Goal: Information Seeking & Learning: Learn about a topic

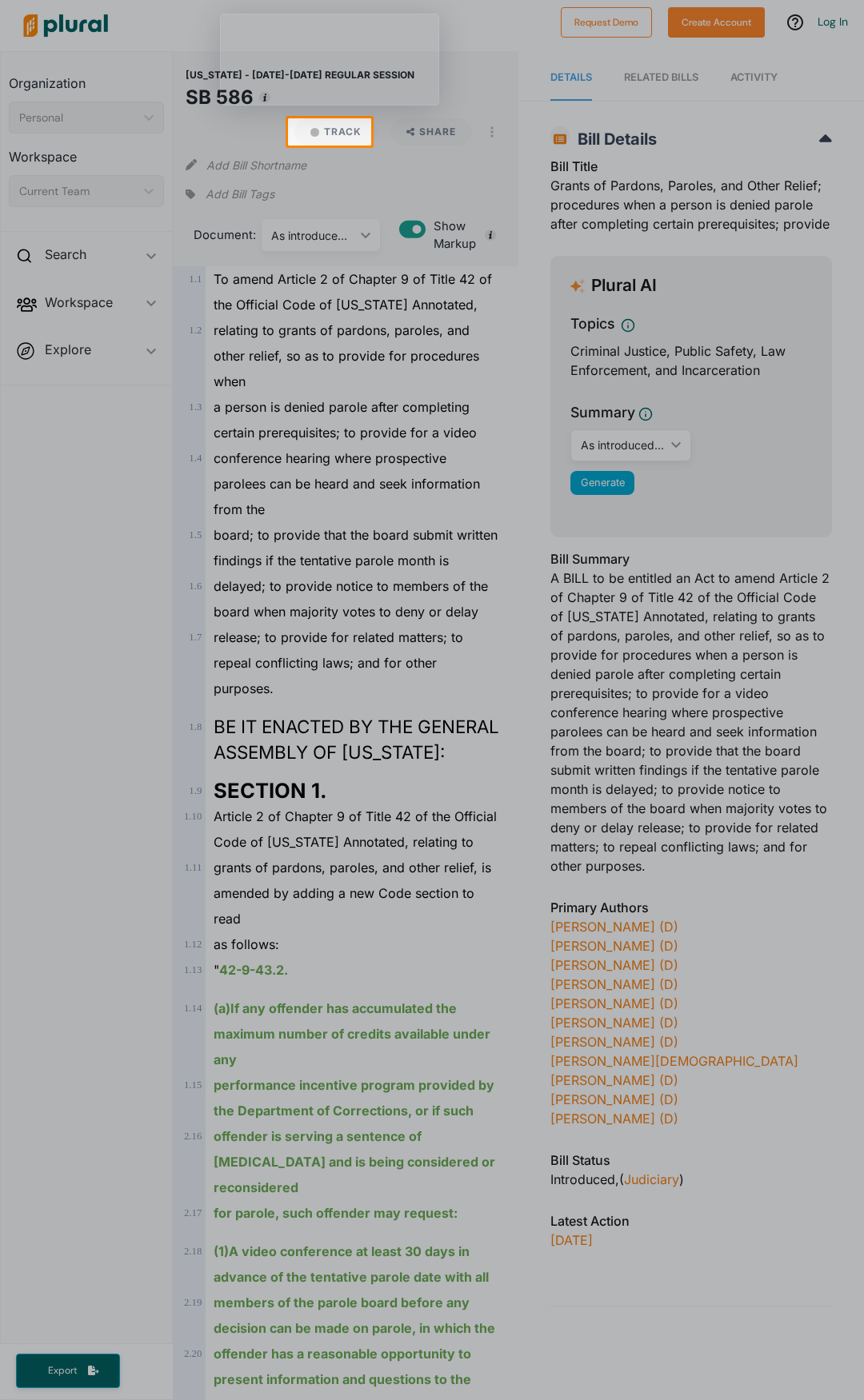
click at [445, 501] on div at bounding box center [432, 772] width 864 height 1255
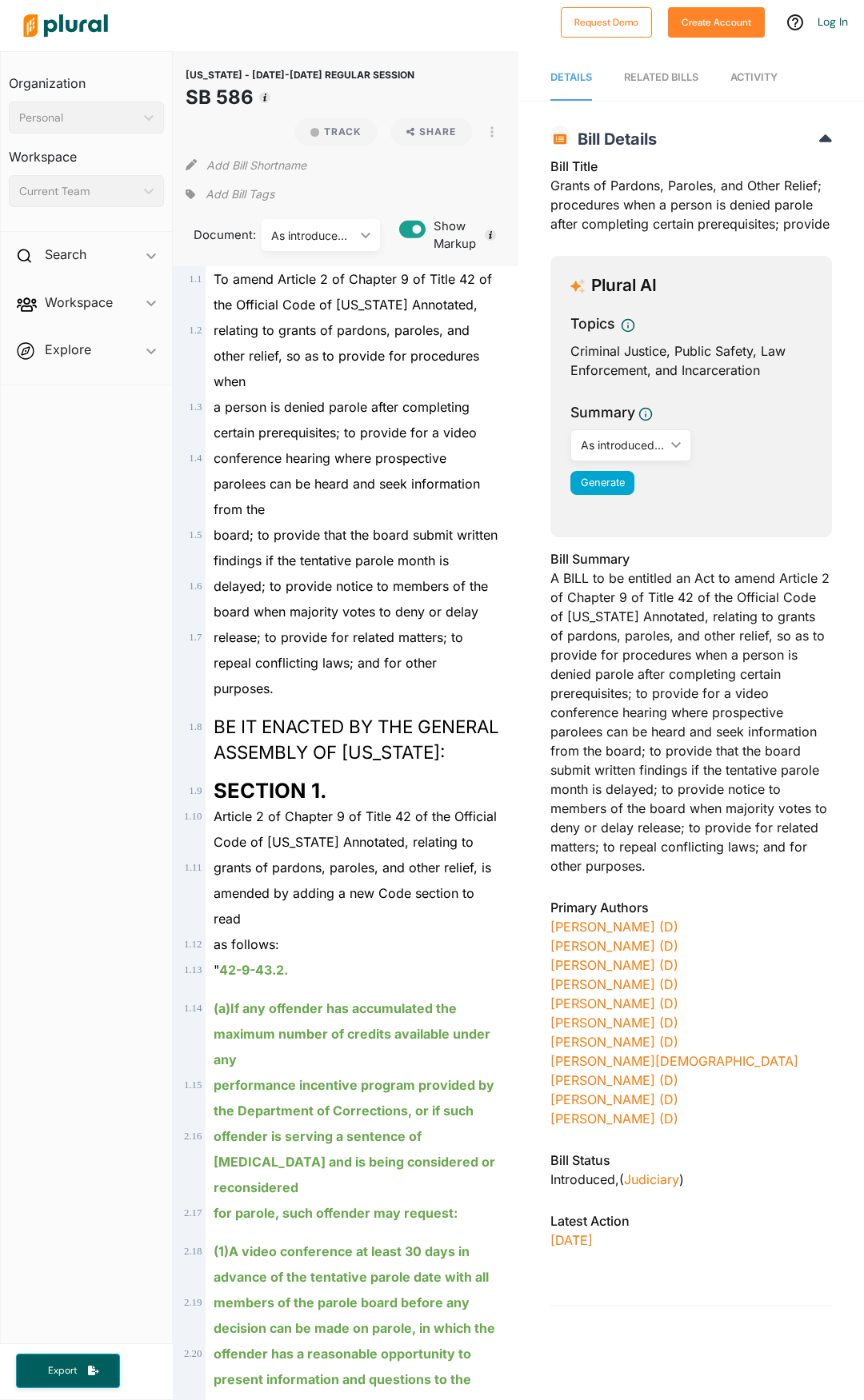
click at [706, 811] on div "Bill Summary A BILL to be entitled an Act to amend Article 2 of Chapter 9 of Ti…" at bounding box center [691, 716] width 282 height 336
click at [263, 620] on span "delayed; to provide notice to members of the board when majority votes to deny …" at bounding box center [350, 598] width 274 height 41
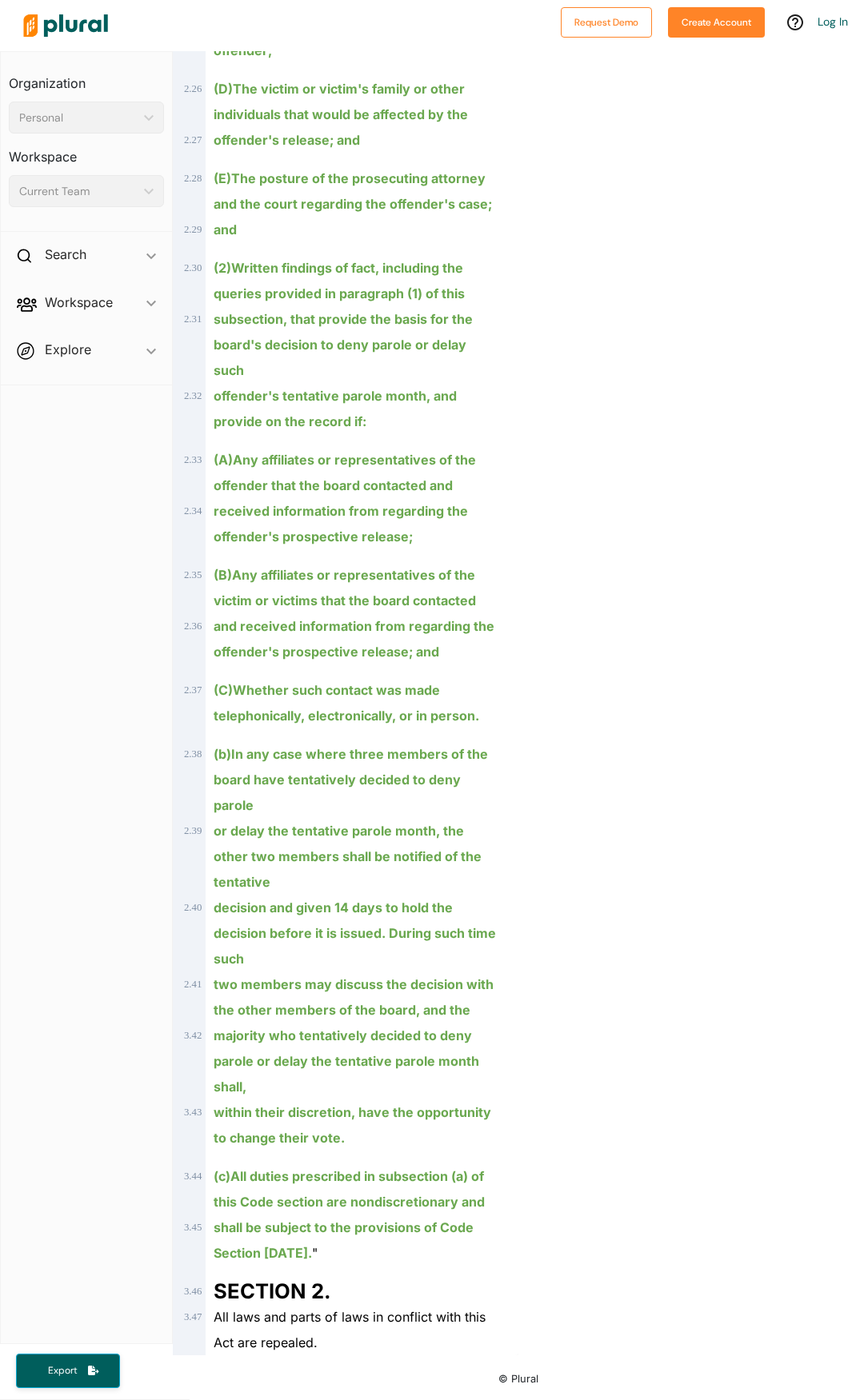
scroll to position [1674, 0]
drag, startPoint x: 503, startPoint y: 1095, endPoint x: 498, endPoint y: 1087, distance: 9.4
drag, startPoint x: 498, startPoint y: 1087, endPoint x: 515, endPoint y: 1173, distance: 87.7
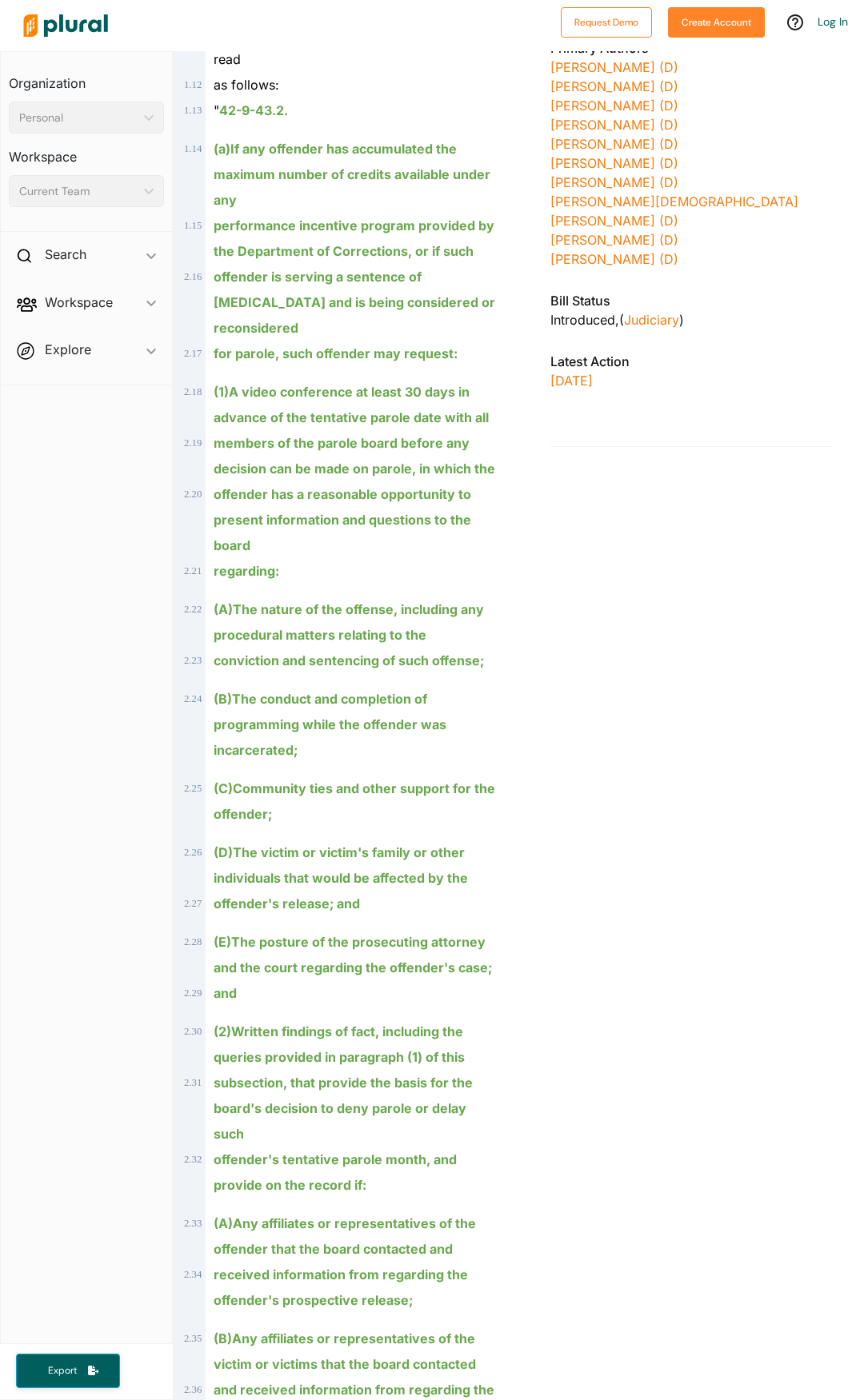
scroll to position [0, 0]
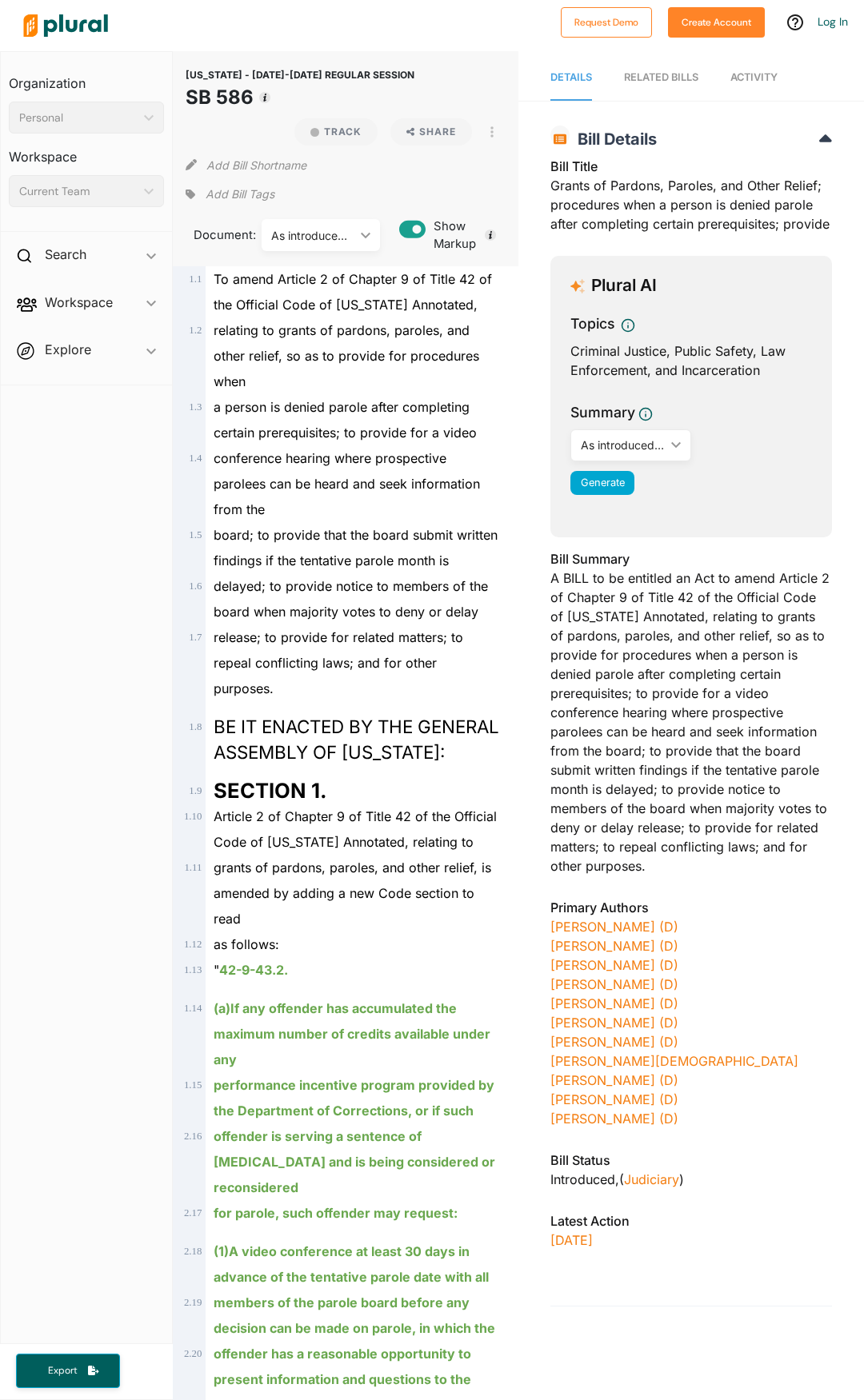
click at [341, 232] on div "As introduced LC 48 1294" at bounding box center [312, 235] width 83 height 17
click at [371, 237] on div "As introduced LC 48 1294 ic_keyboard_arrow_down" at bounding box center [321, 235] width 118 height 32
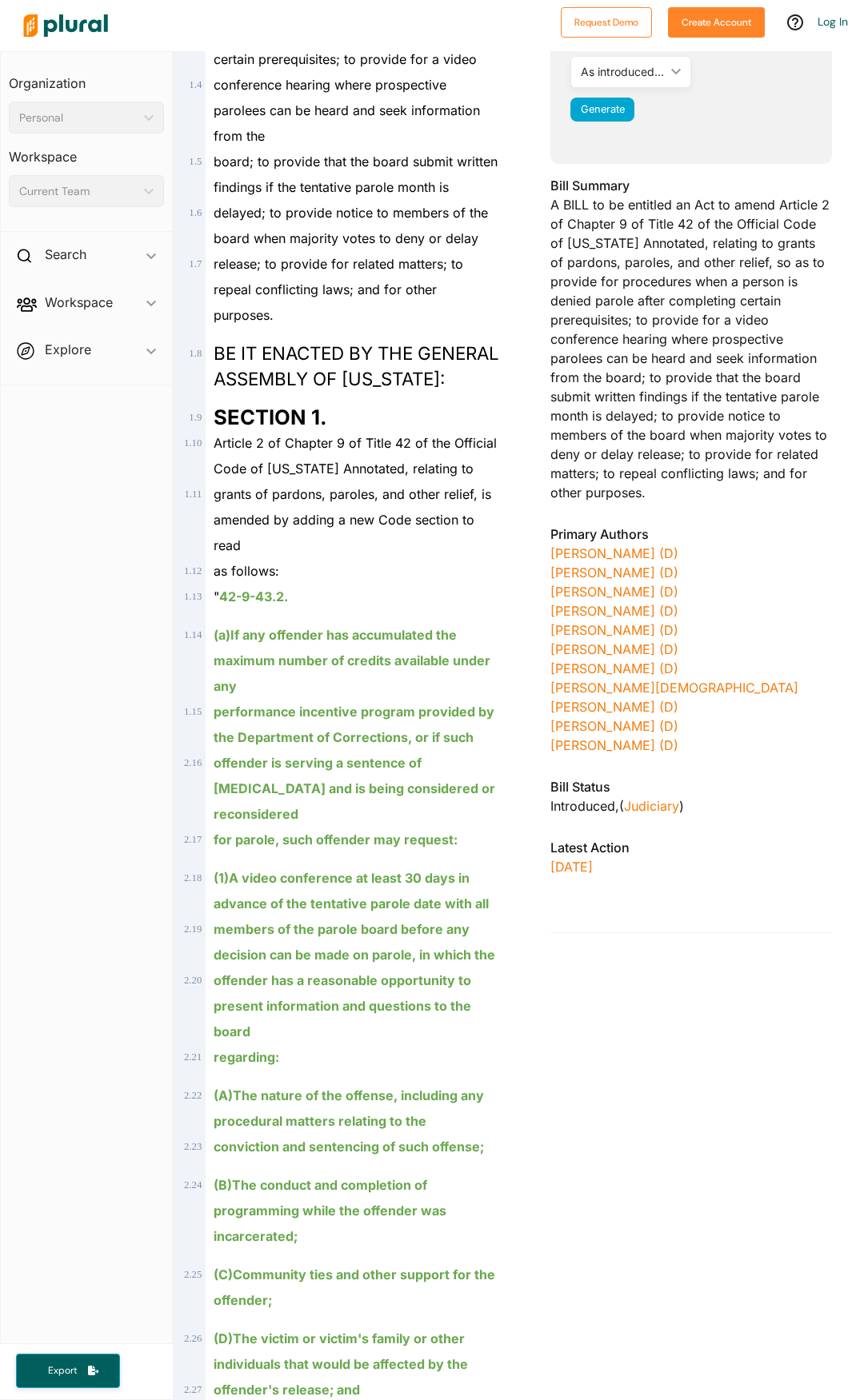
scroll to position [186, 0]
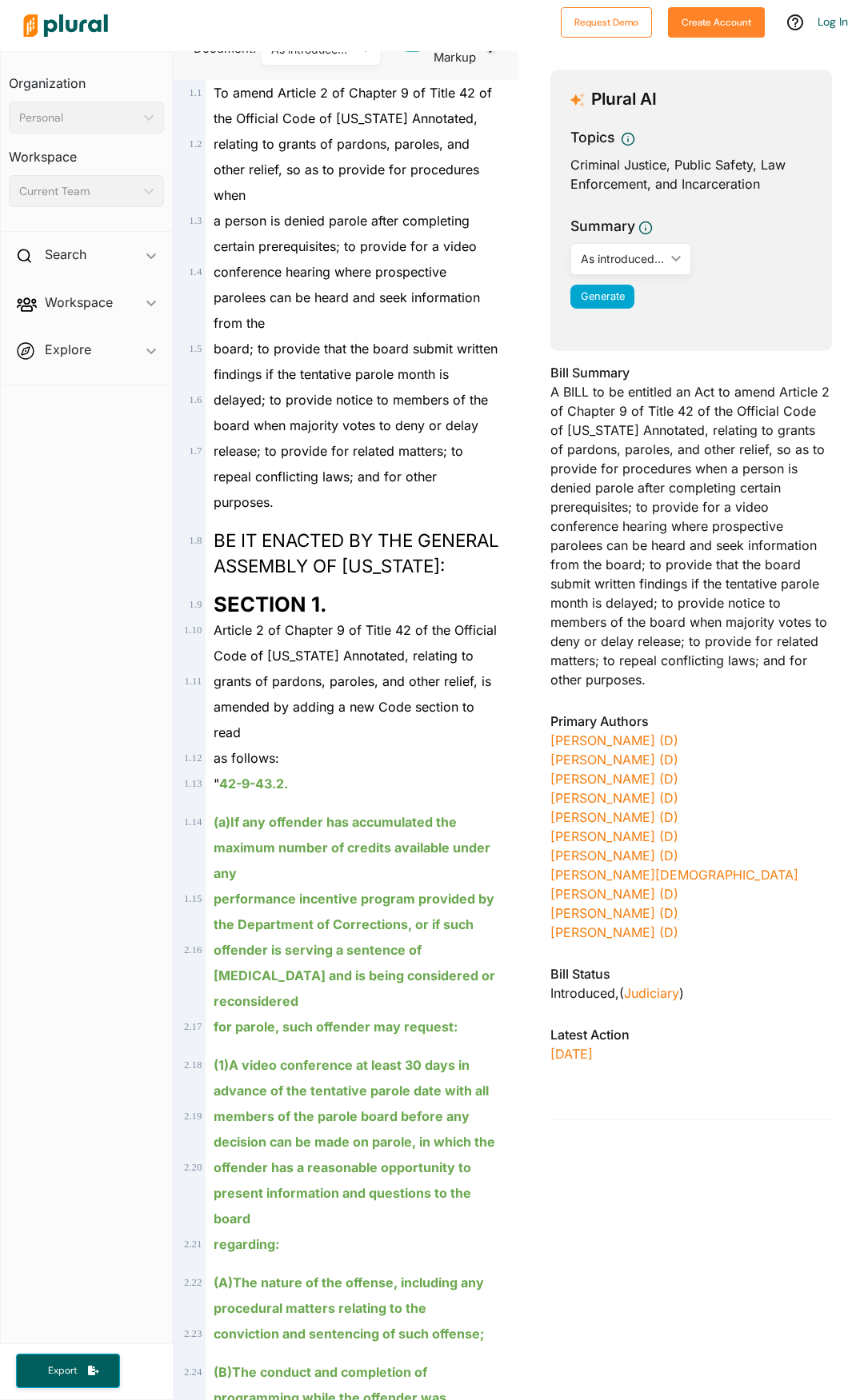
click at [612, 267] on div "As introduced LC 48 1294" at bounding box center [622, 259] width 84 height 17
click at [606, 376] on div "Bill Title Grants of Pardons, Paroles, and Other Relief; procedures when a pers…" at bounding box center [691, 528] width 282 height 1116
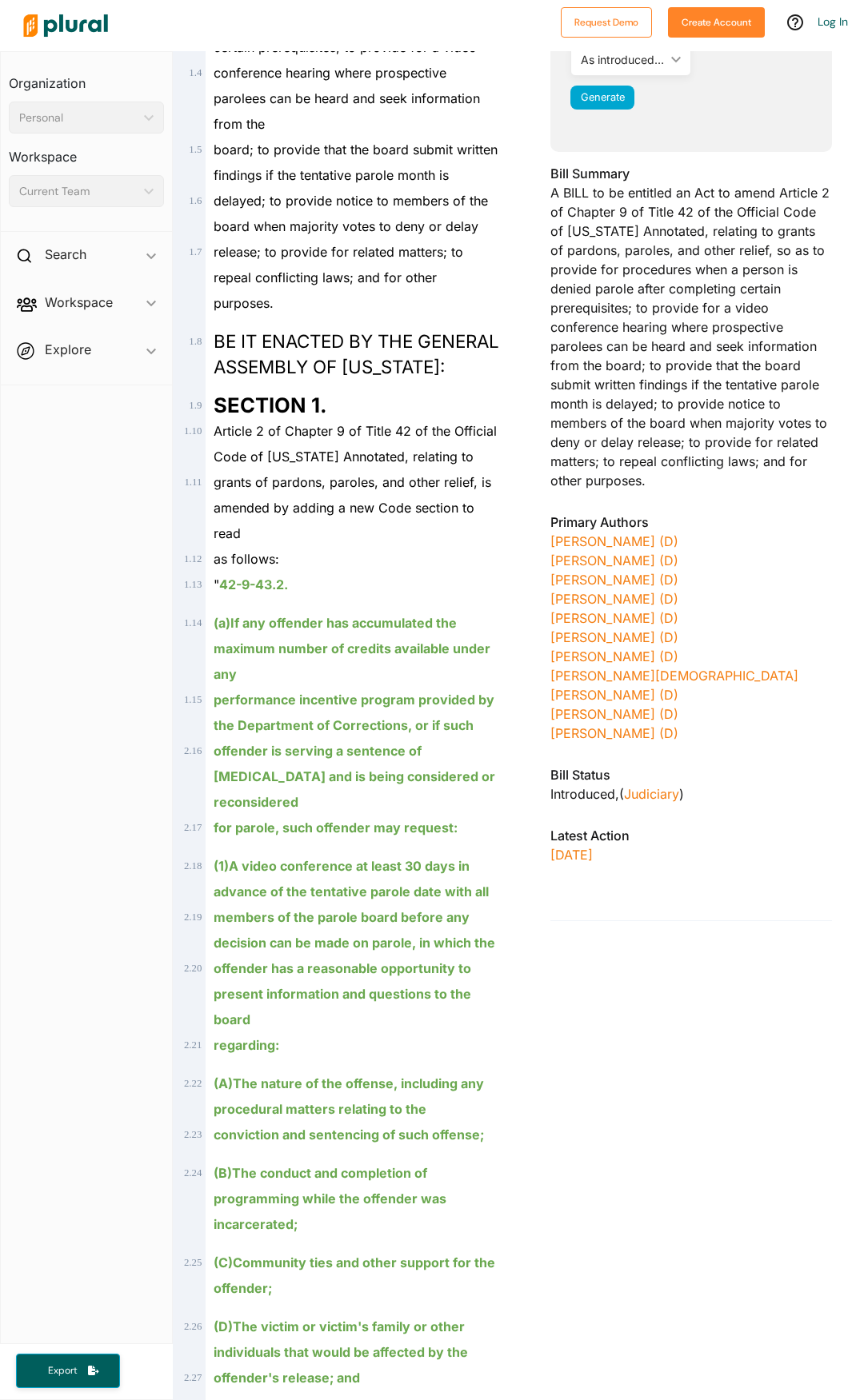
scroll to position [0, 0]
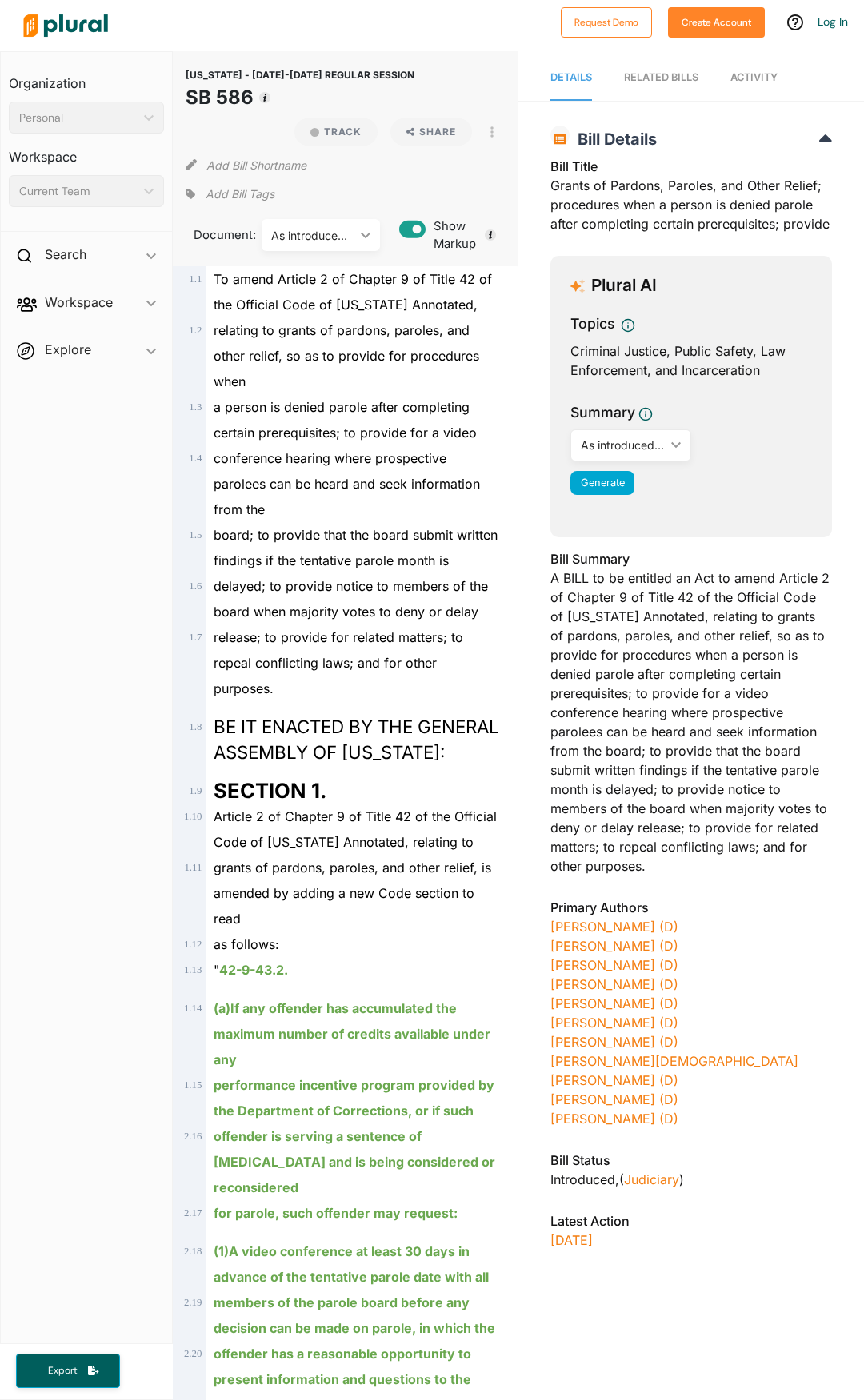
click at [664, 66] on link "RELATED BILLS" at bounding box center [661, 78] width 74 height 46
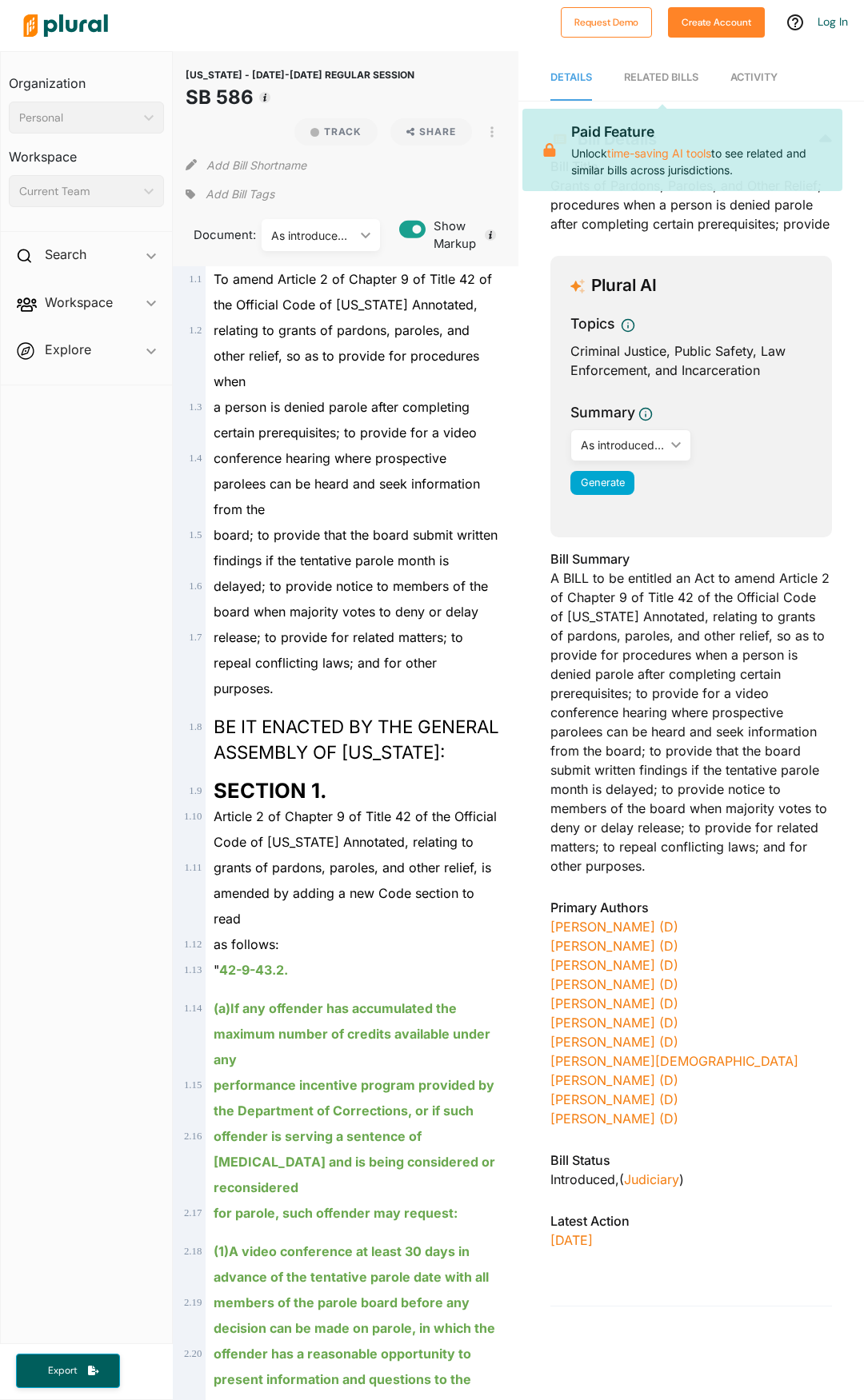
click at [756, 79] on span "Activity" at bounding box center [754, 77] width 47 height 12
